Goal: Task Accomplishment & Management: Use online tool/utility

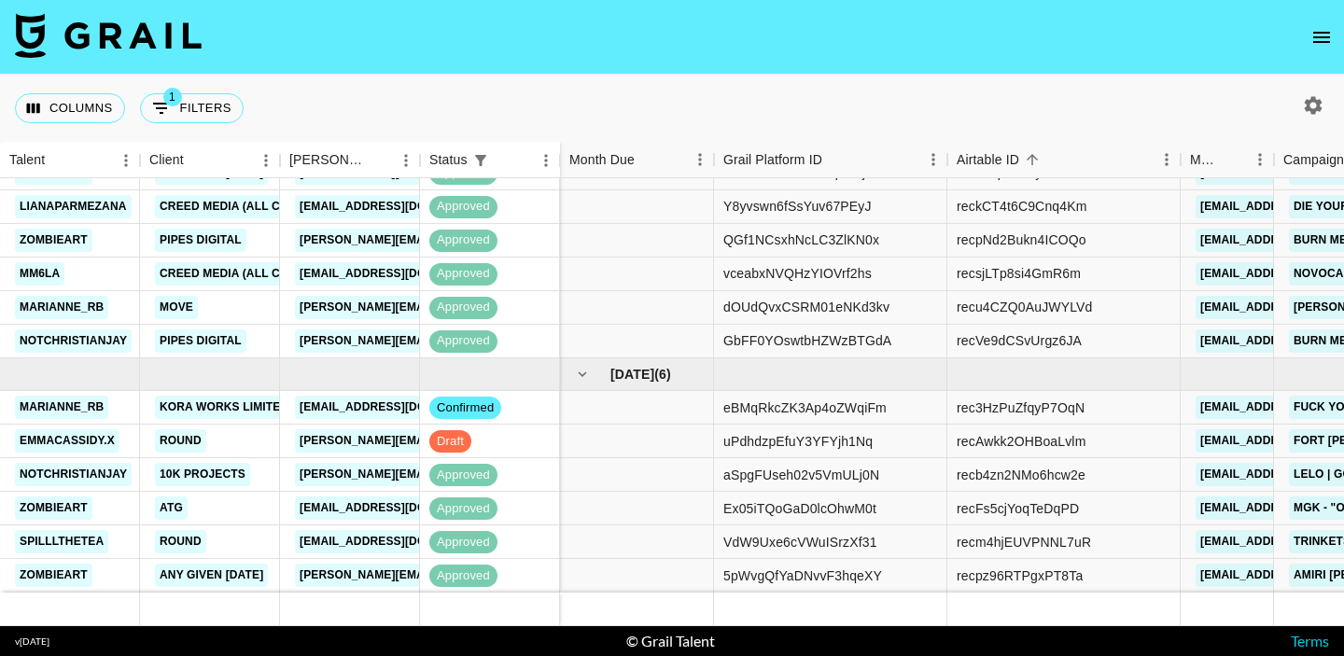
scroll to position [859, 0]
click at [609, 453] on div at bounding box center [637, 443] width 154 height 34
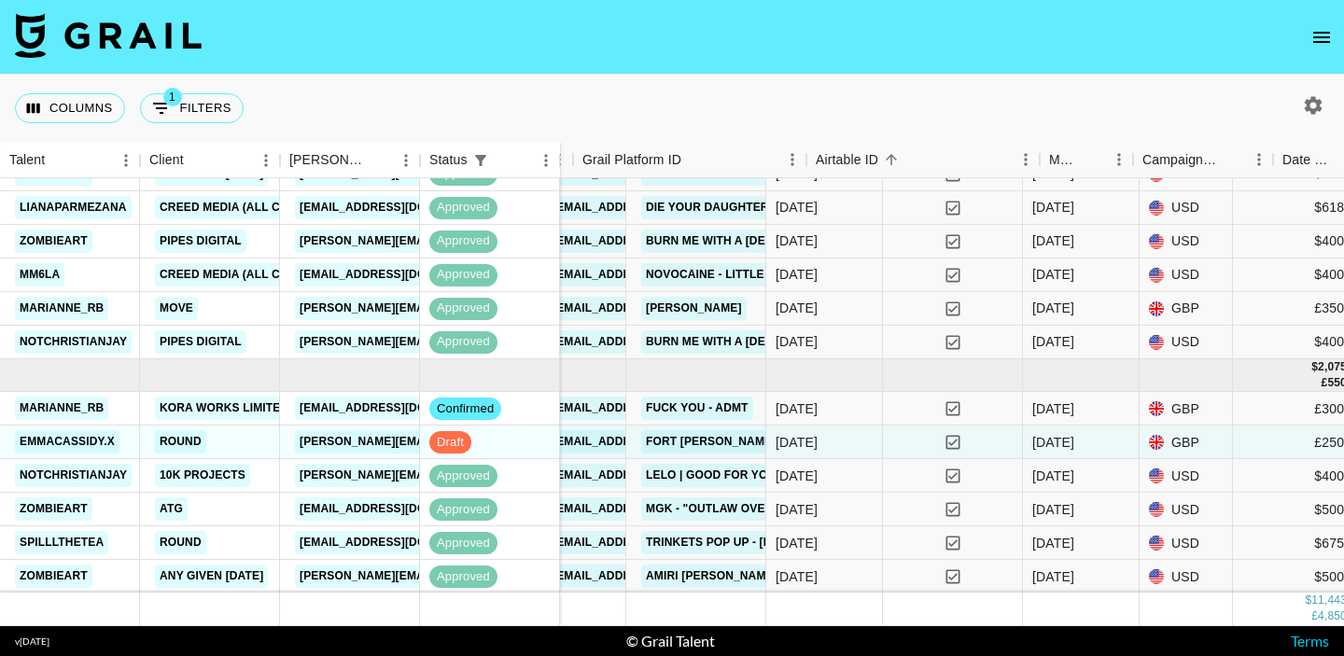
scroll to position [859, 1033]
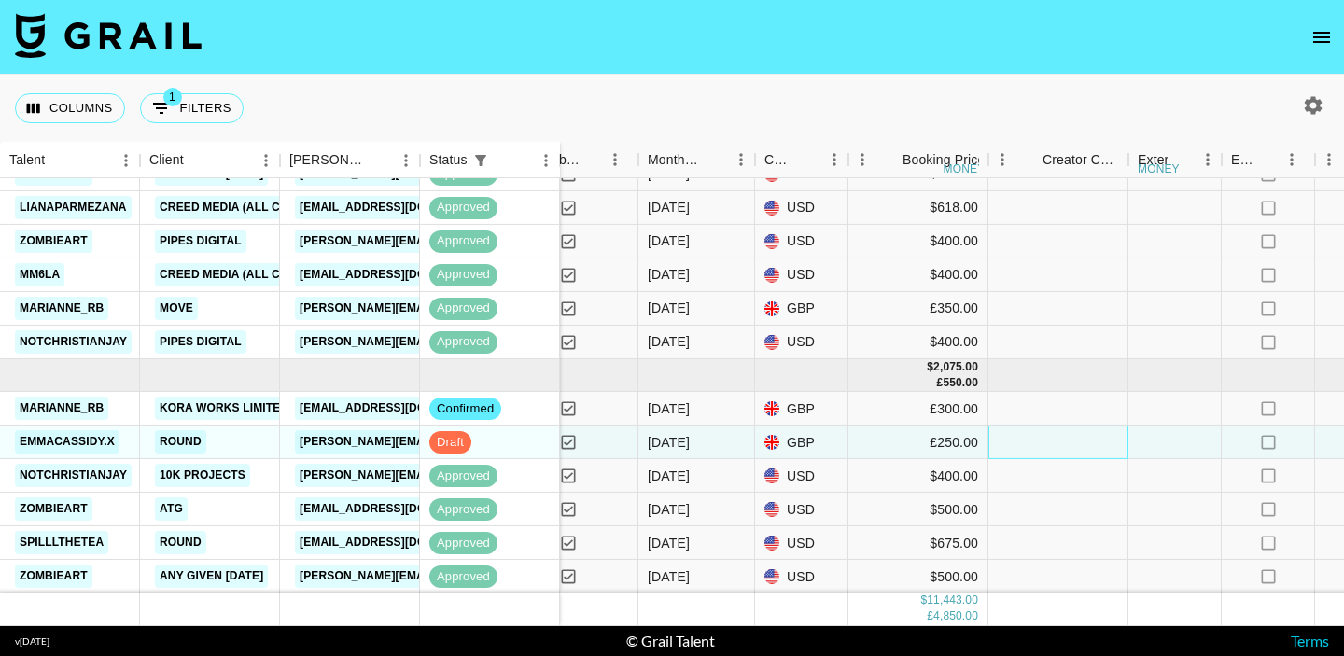
click at [1070, 440] on div at bounding box center [1059, 443] width 140 height 34
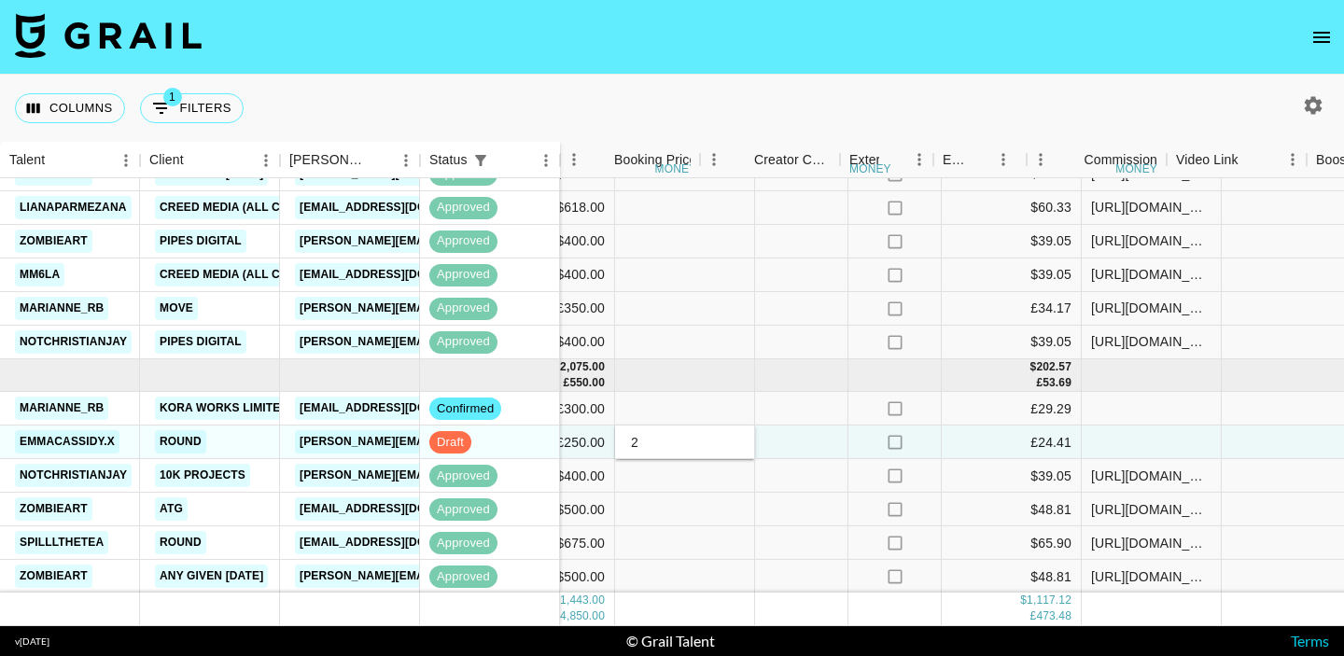
scroll to position [859, 1555]
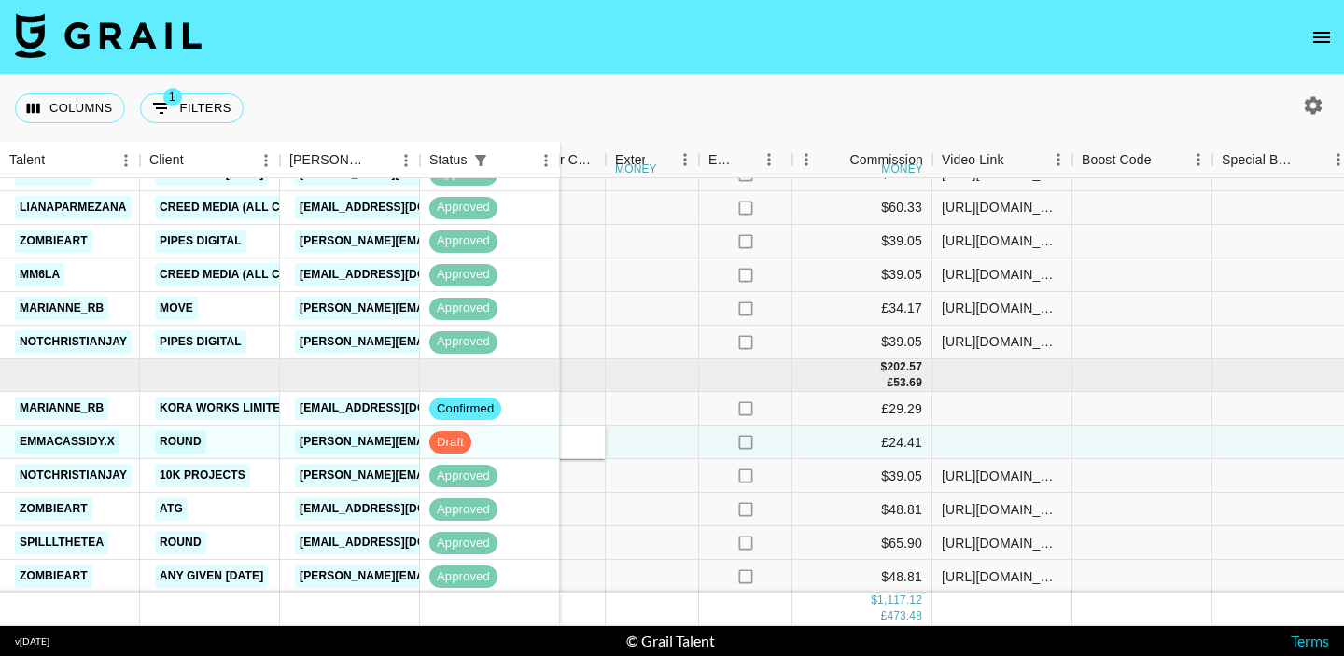
type input "2"
click at [977, 432] on div at bounding box center [1003, 443] width 140 height 34
type input "[URL][DOMAIN_NAME]"
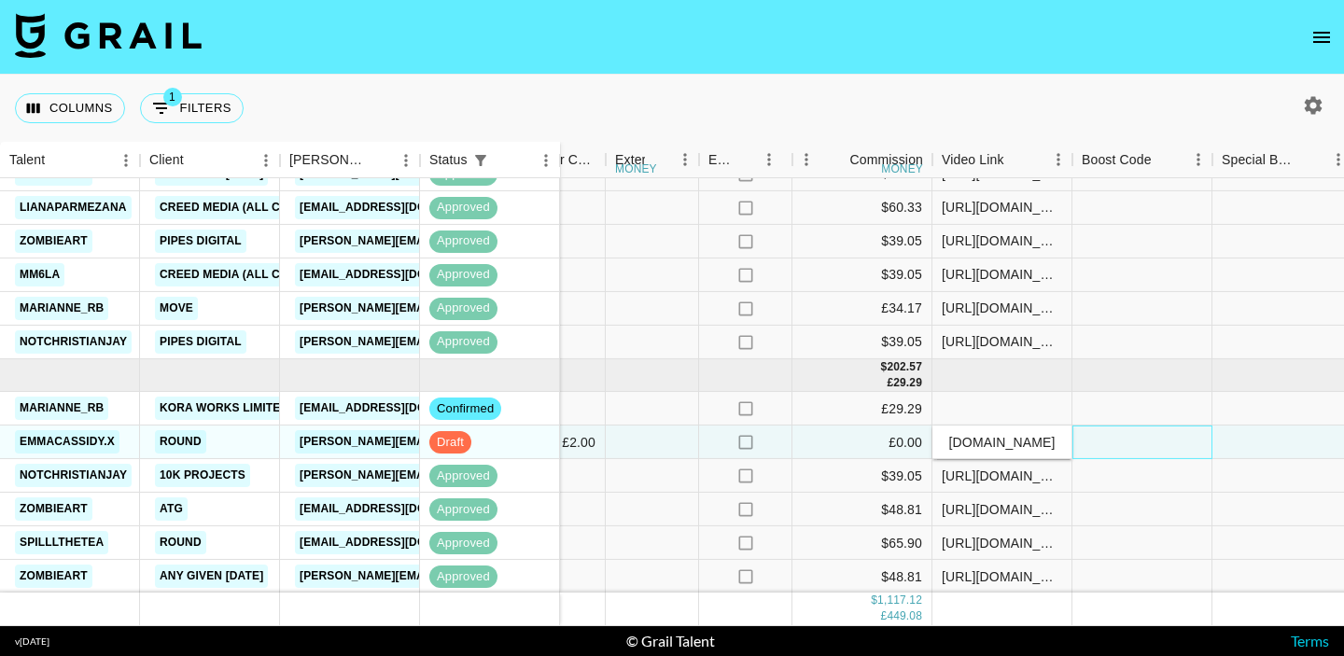
scroll to position [0, 0]
click at [1113, 439] on div at bounding box center [1143, 443] width 140 height 34
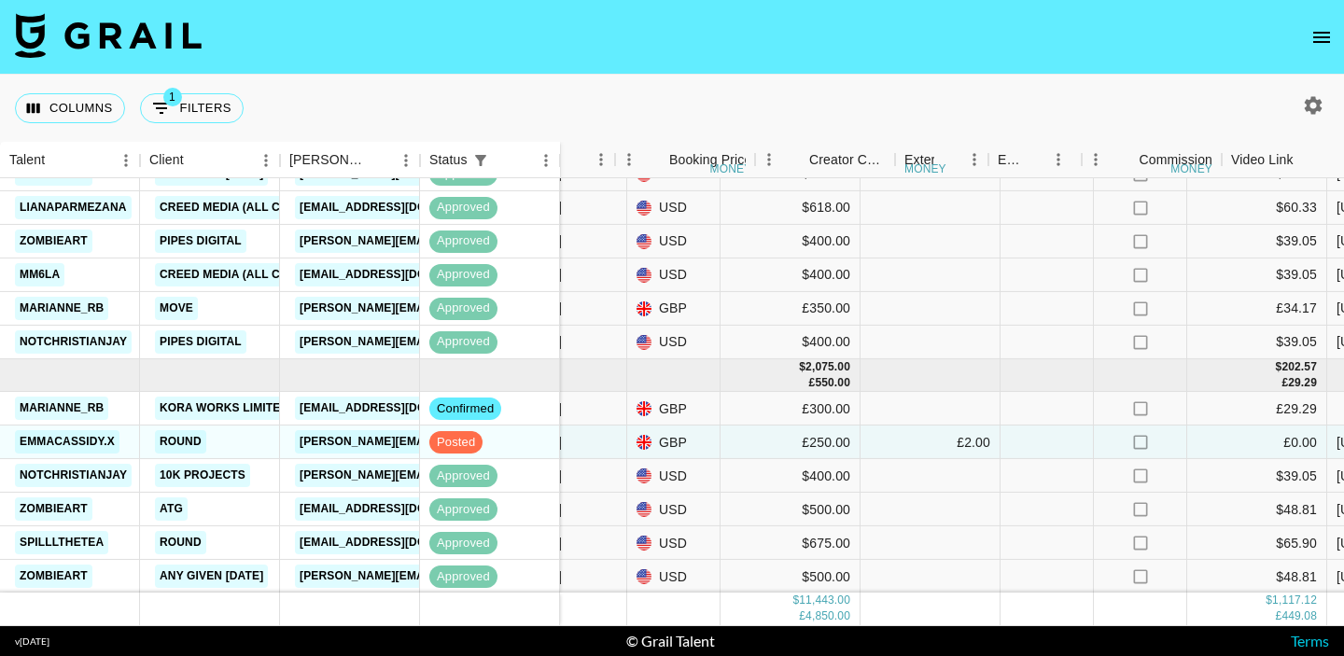
scroll to position [859, 1485]
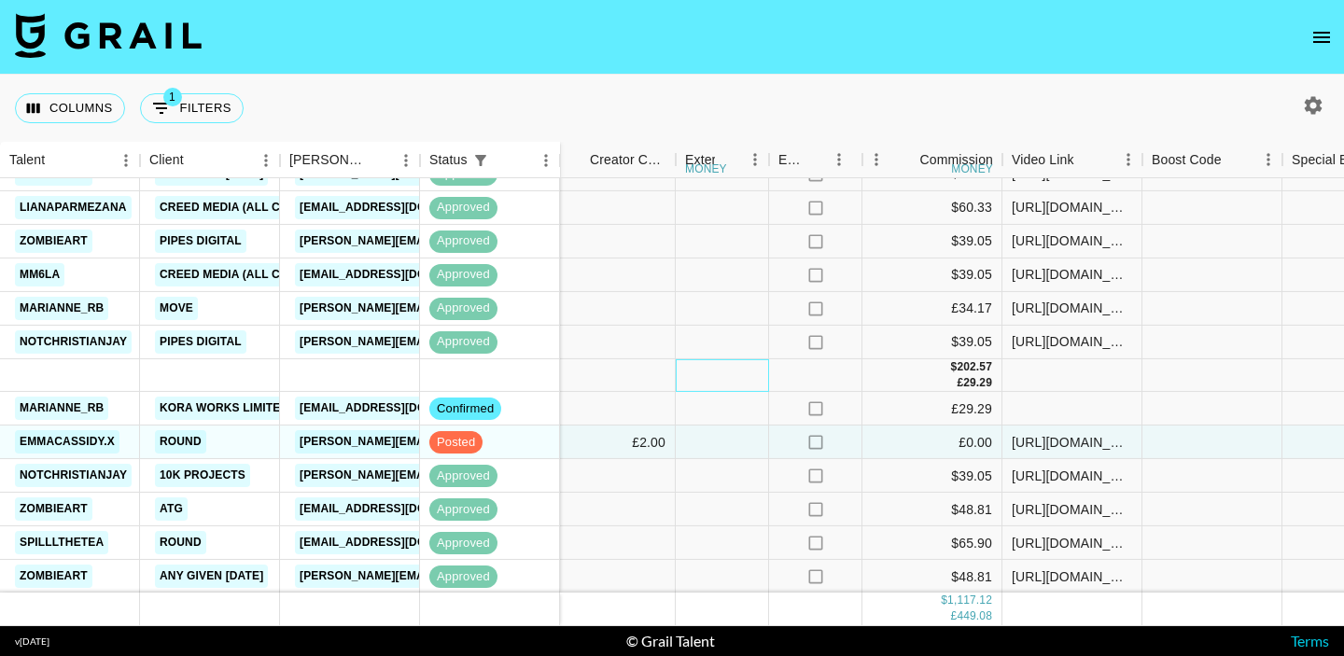
click at [731, 374] on div at bounding box center [722, 375] width 93 height 33
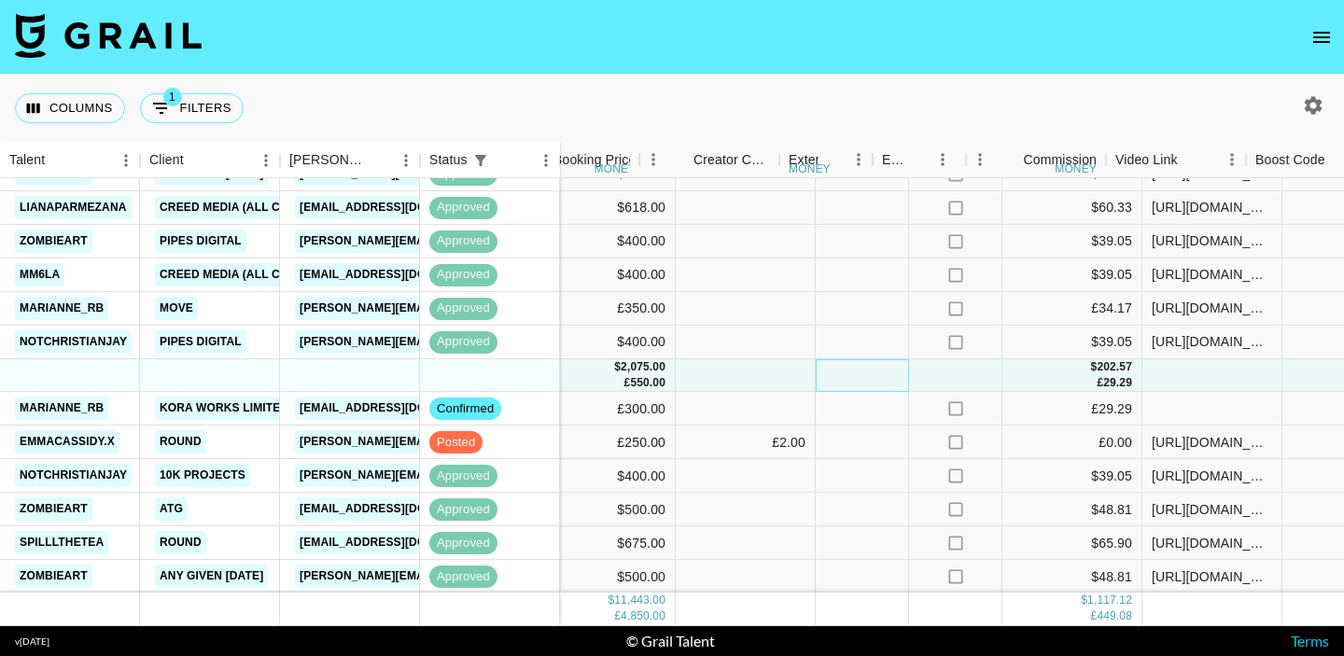
scroll to position [859, 1321]
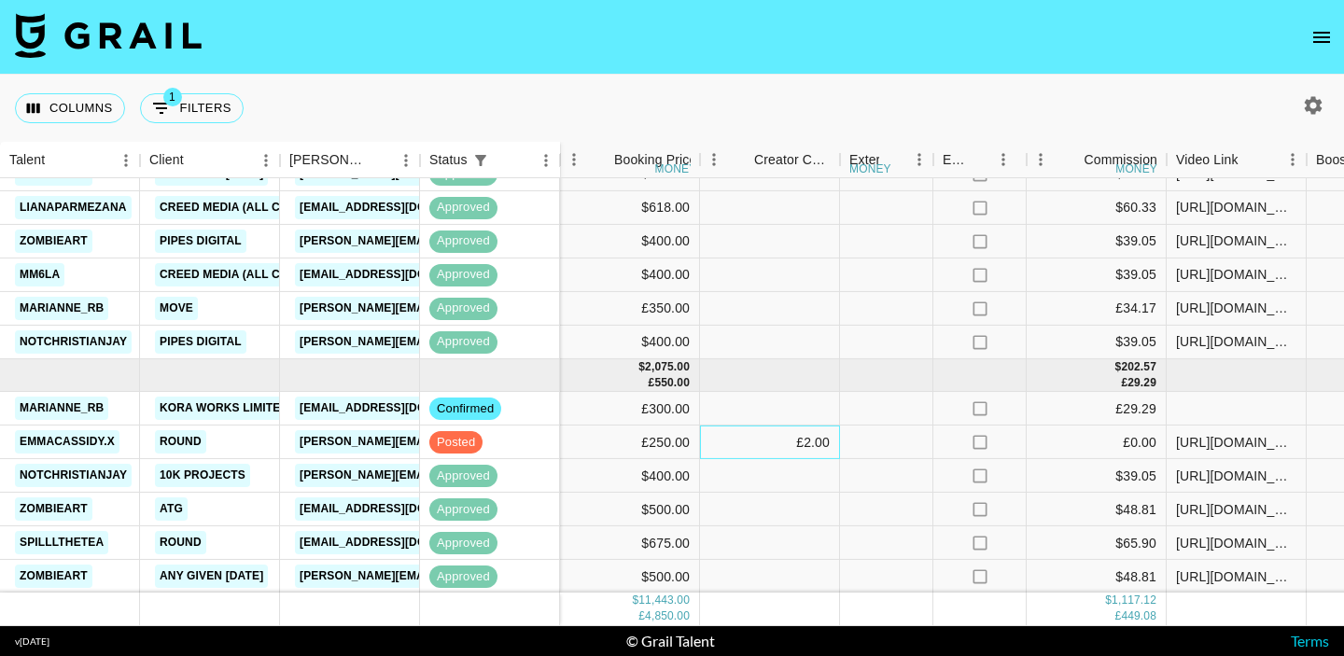
click at [797, 444] on div "£2.00" at bounding box center [813, 442] width 34 height 19
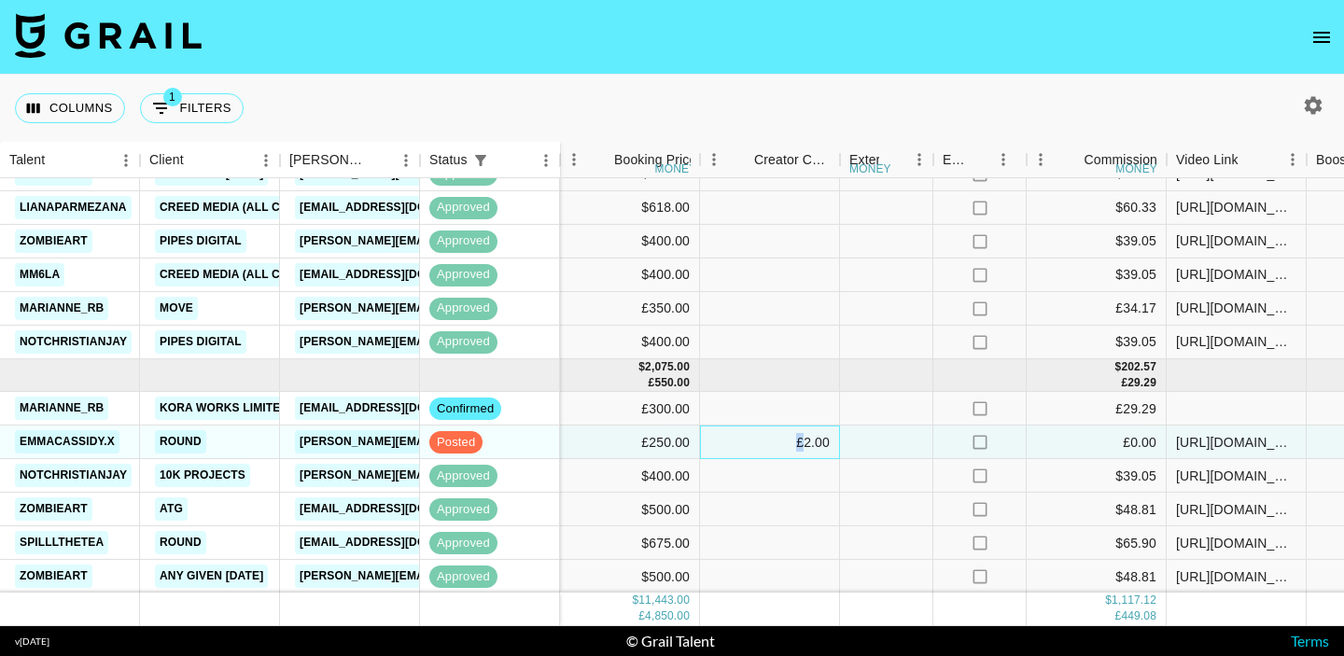
click at [797, 444] on div "£2.00" at bounding box center [813, 442] width 34 height 19
click at [797, 444] on input "2" at bounding box center [769, 442] width 137 height 15
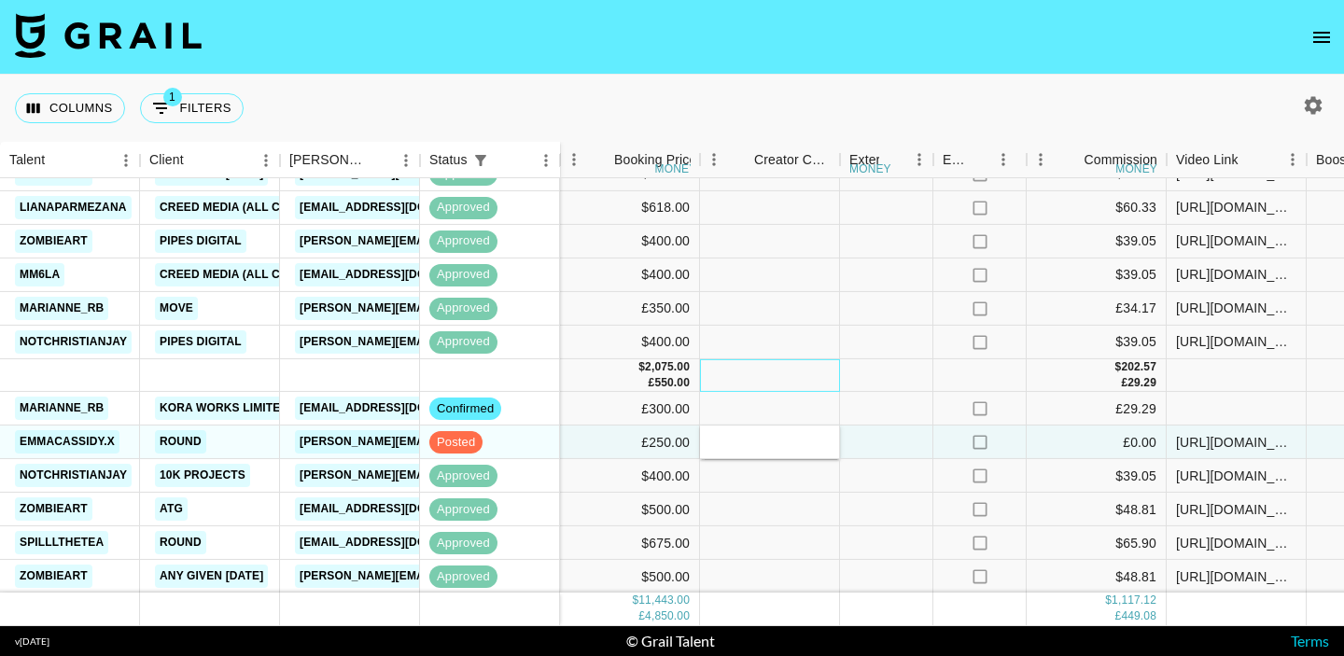
click at [792, 361] on div at bounding box center [770, 375] width 140 height 33
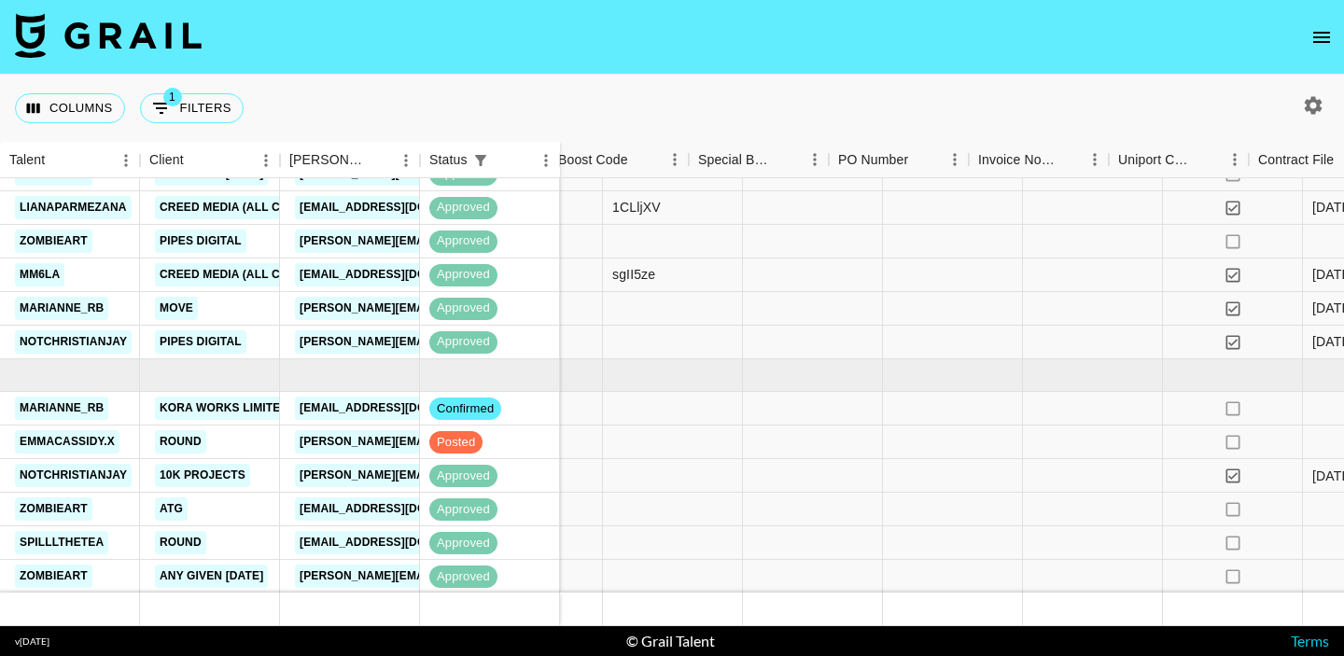
scroll to position [859, 2619]
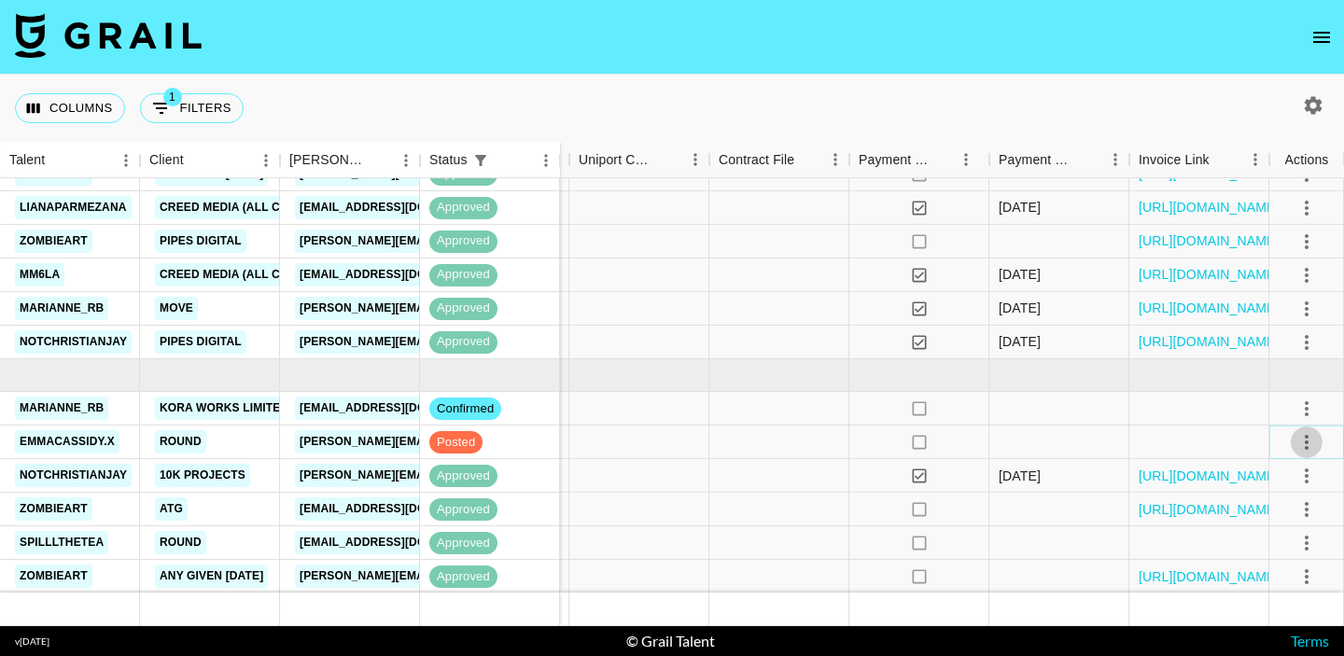
click at [1315, 434] on icon "select merge strategy" at bounding box center [1307, 442] width 22 height 22
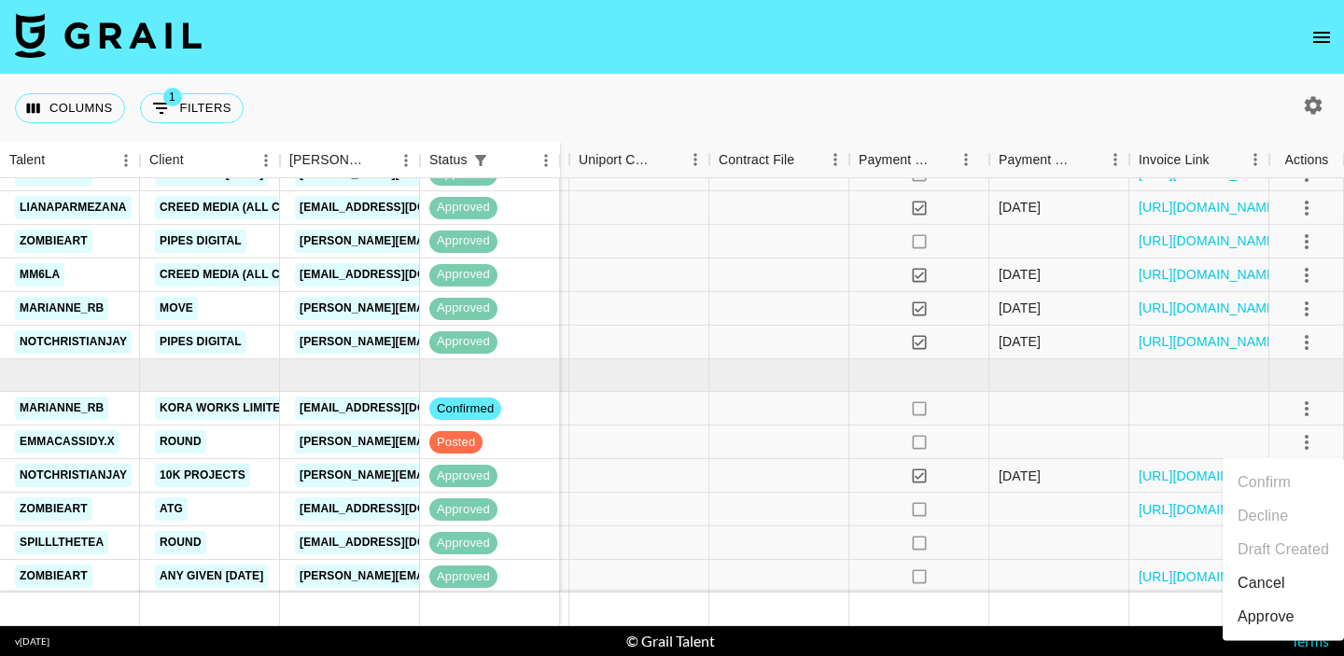
click at [1262, 626] on div "Approve" at bounding box center [1266, 617] width 57 height 22
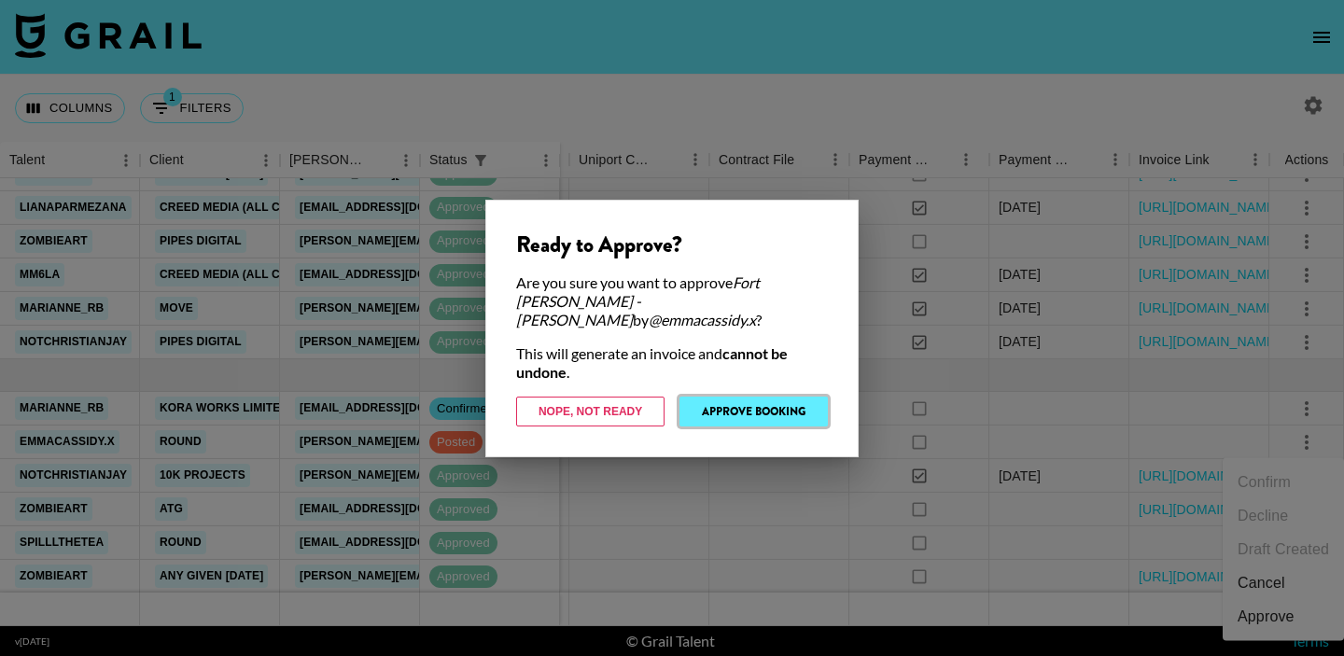
click at [808, 402] on button "Approve Booking" at bounding box center [754, 412] width 148 height 30
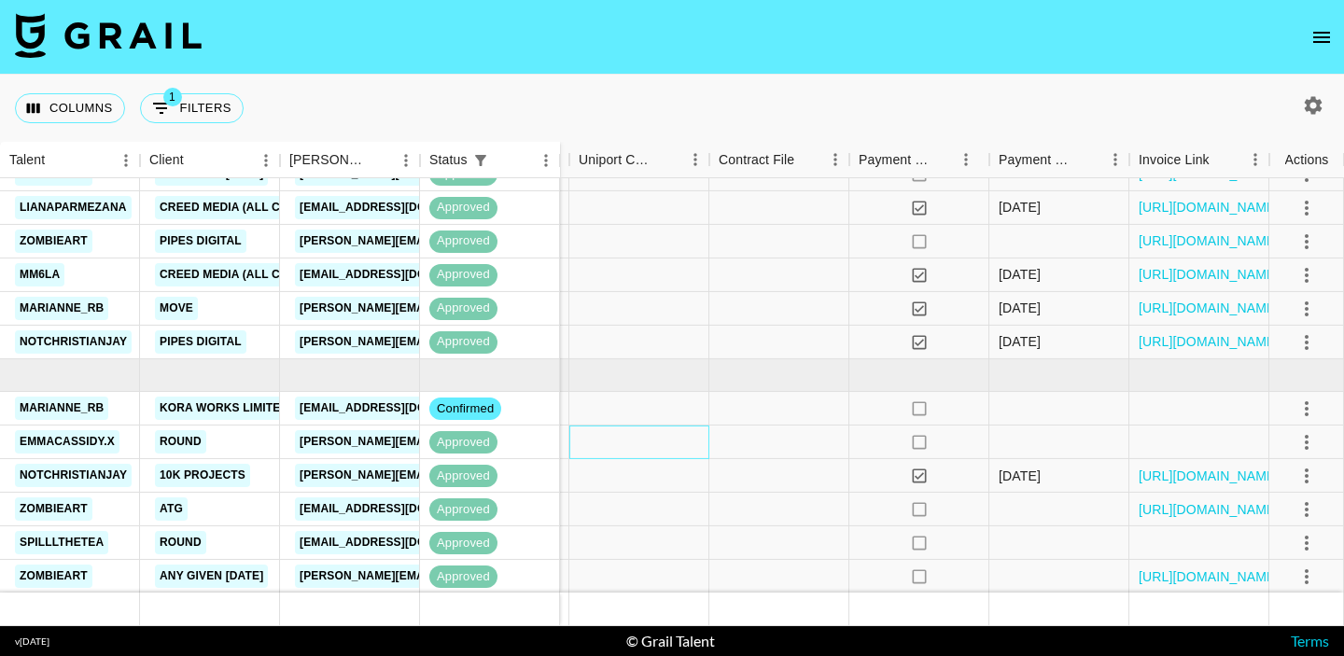
click at [691, 452] on div at bounding box center [639, 443] width 140 height 34
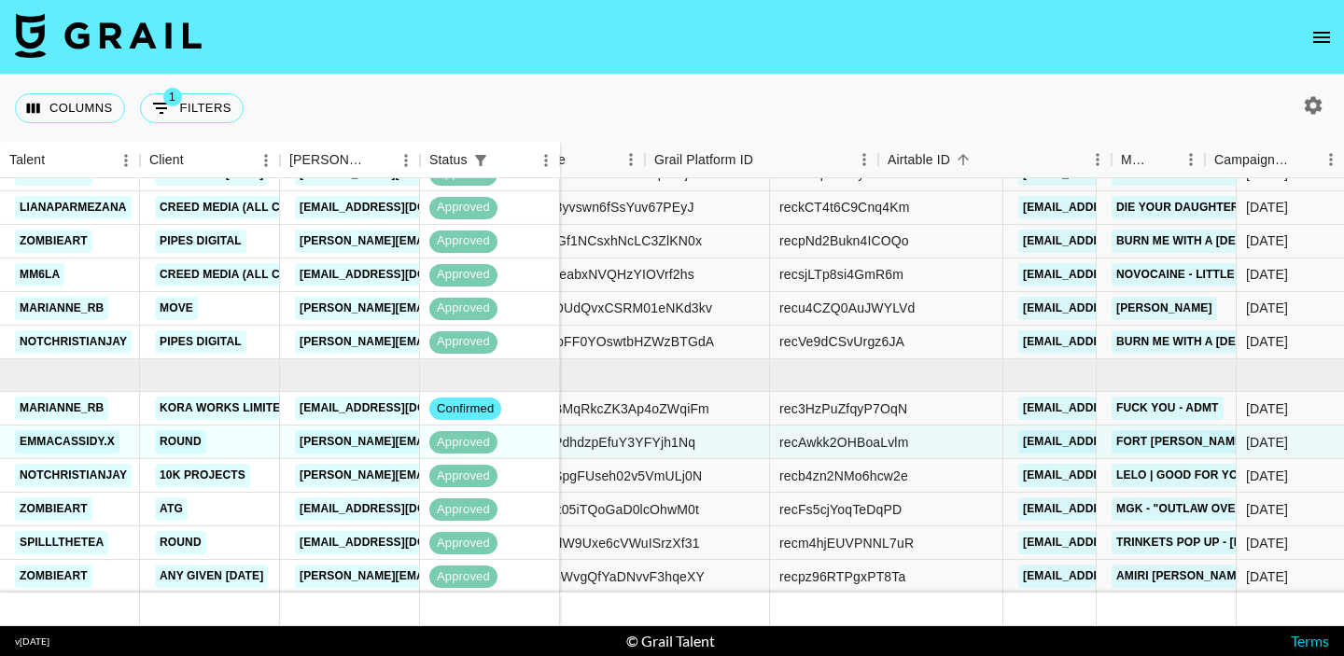
scroll to position [859, 0]
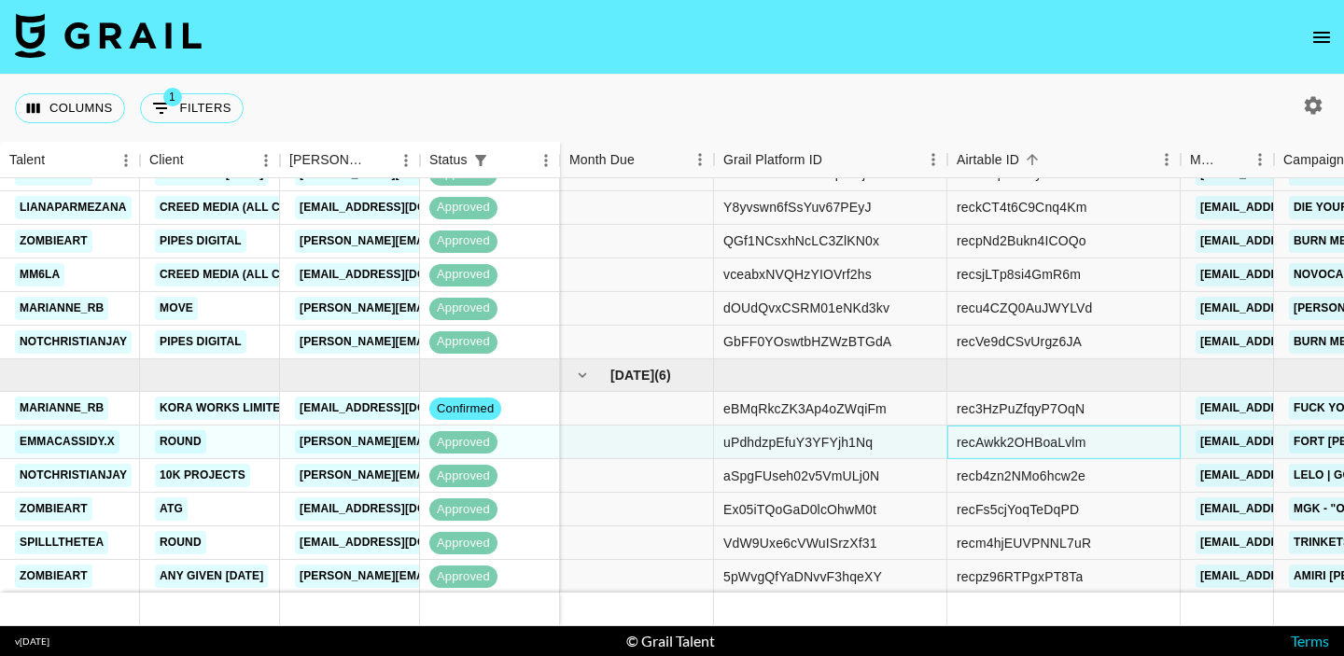
click at [989, 433] on div "recAwkk2OHBoaLvlm" at bounding box center [1021, 442] width 129 height 19
click at [984, 442] on div "recAwkk2OHBoaLvlm" at bounding box center [1021, 442] width 129 height 19
copy div "recAwkk2OHBoaLvlm"
copy link "emmacassidy.x"
